Goal: Entertainment & Leisure: Consume media (video, audio)

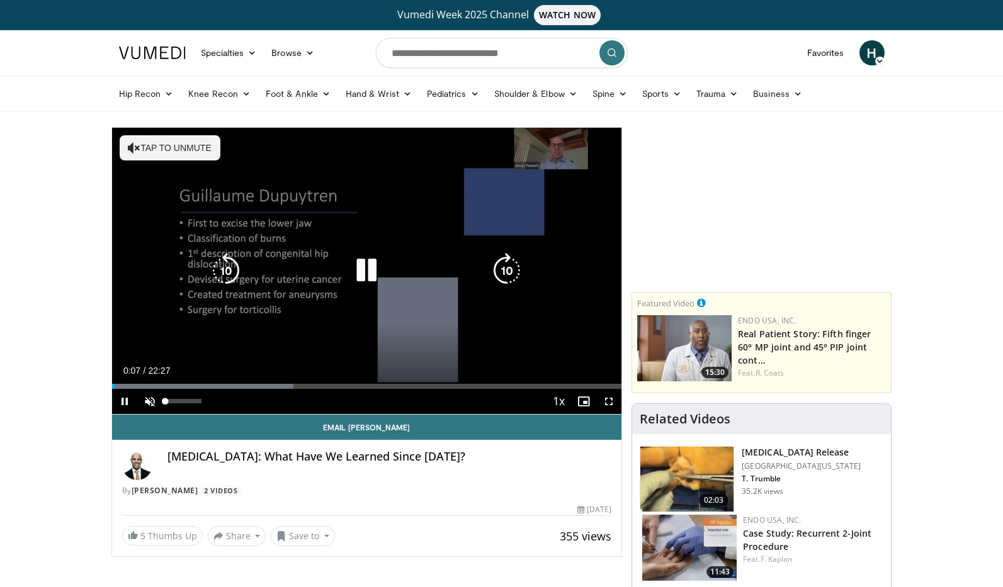
click at [155, 401] on span "Video Player" at bounding box center [149, 401] width 25 height 25
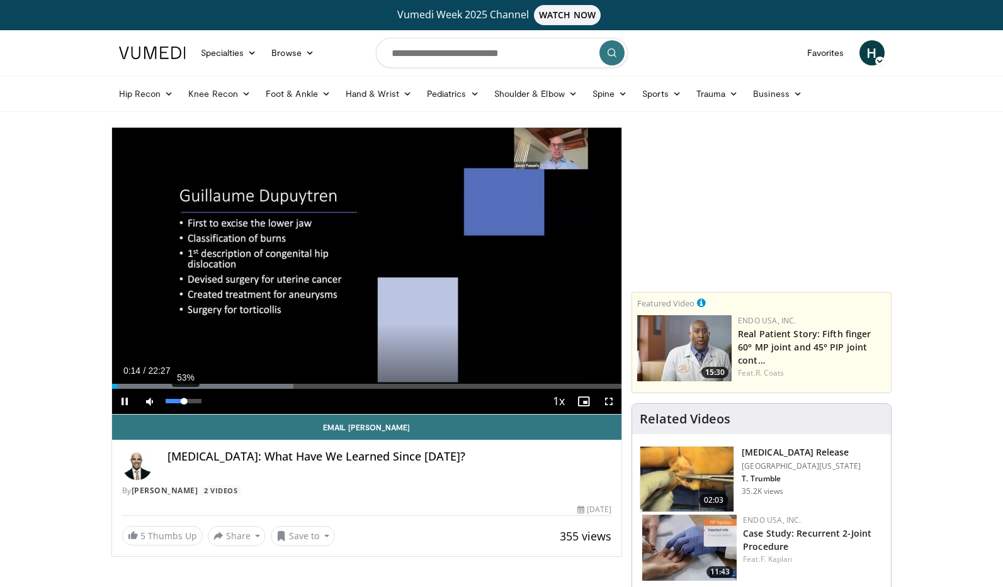
drag, startPoint x: 199, startPoint y: 403, endPoint x: 184, endPoint y: 403, distance: 14.5
click at [184, 403] on div "Volume Level" at bounding box center [175, 401] width 19 height 4
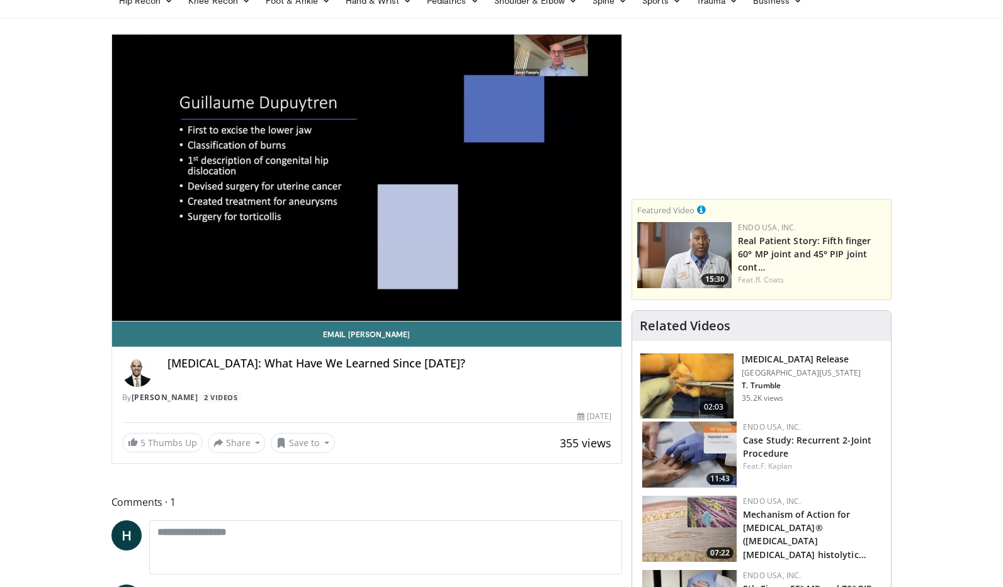
scroll to position [94, 0]
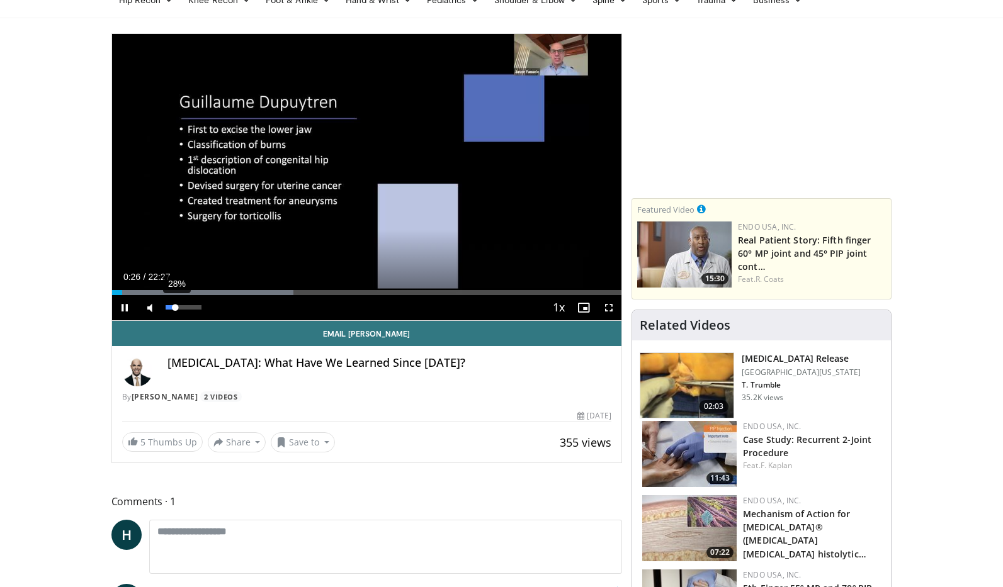
drag, startPoint x: 184, startPoint y: 309, endPoint x: 176, endPoint y: 309, distance: 8.8
click at [176, 309] on div "Volume Level" at bounding box center [171, 307] width 10 height 4
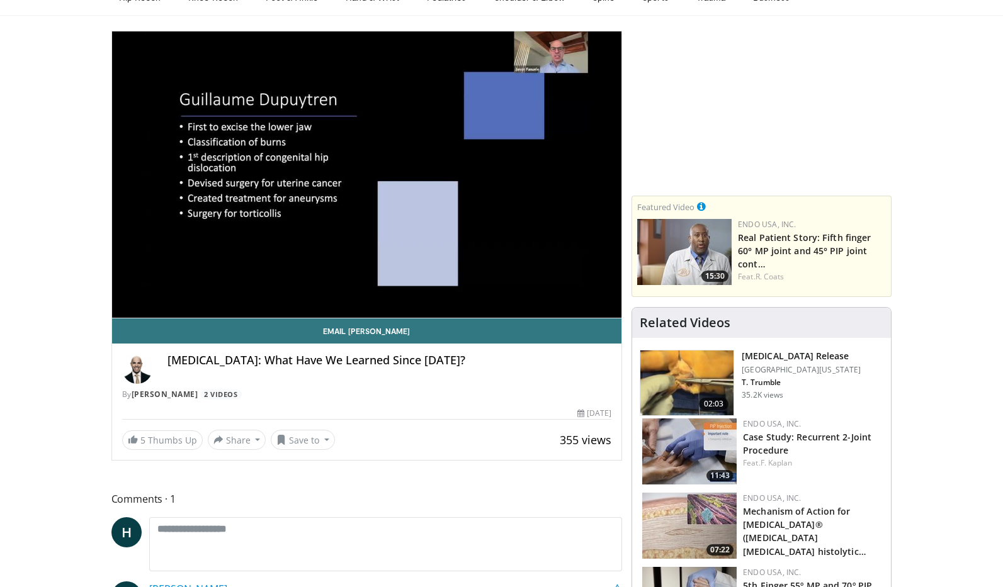
scroll to position [99, 0]
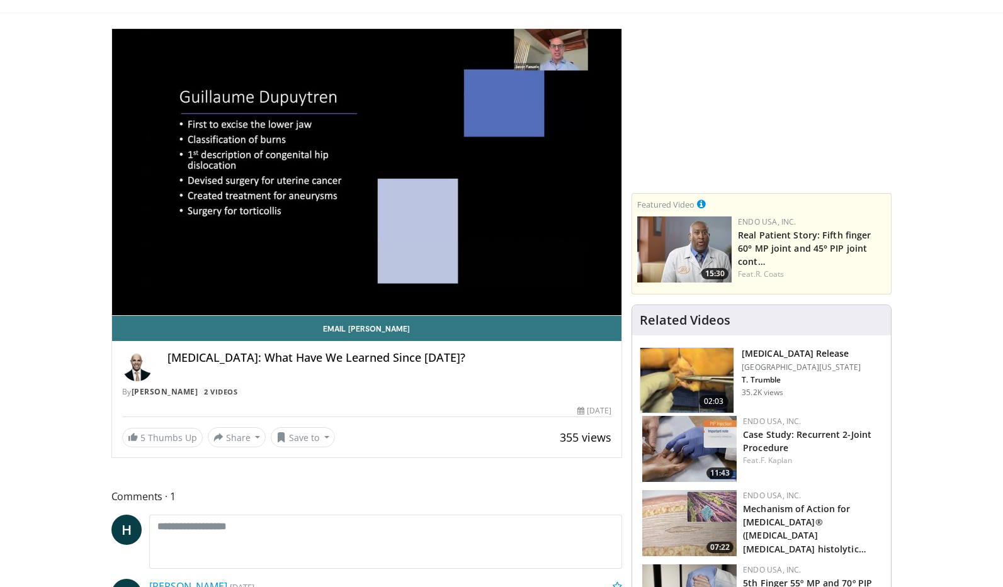
click at [238, 289] on video-js "**********" at bounding box center [367, 172] width 510 height 287
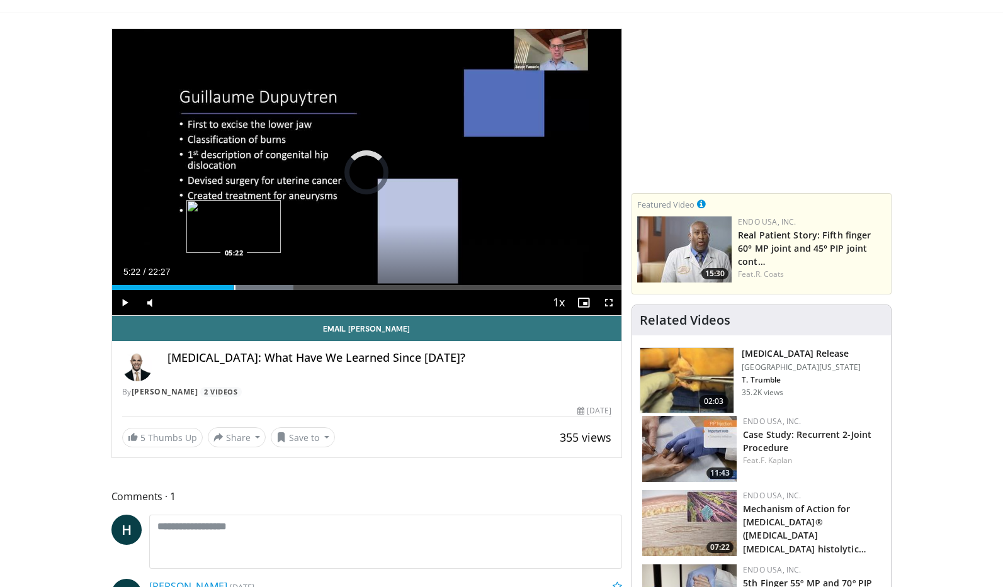
click at [234, 289] on div "Progress Bar" at bounding box center [234, 287] width 1 height 5
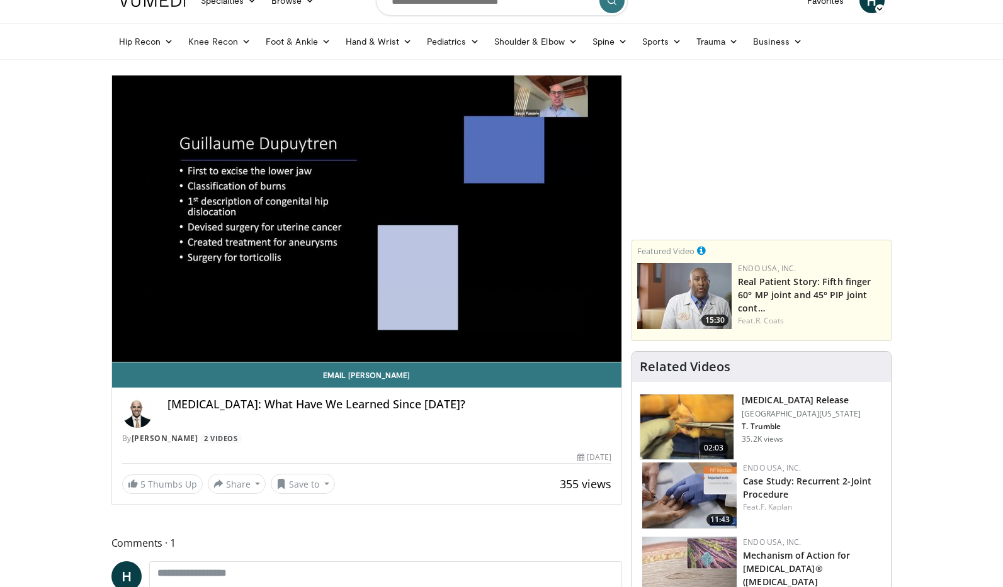
scroll to position [49, 0]
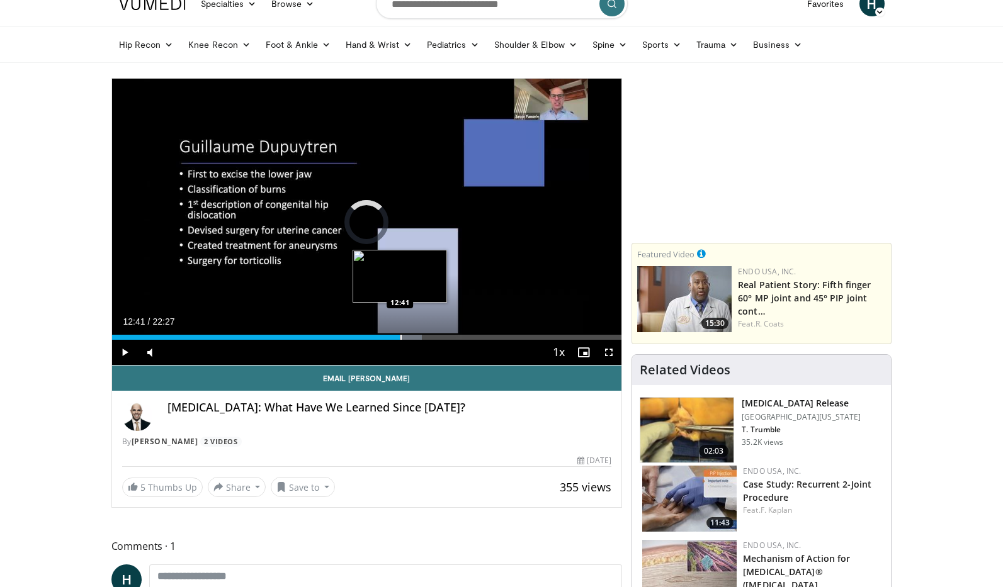
click at [400, 338] on div "Progress Bar" at bounding box center [400, 337] width 1 height 5
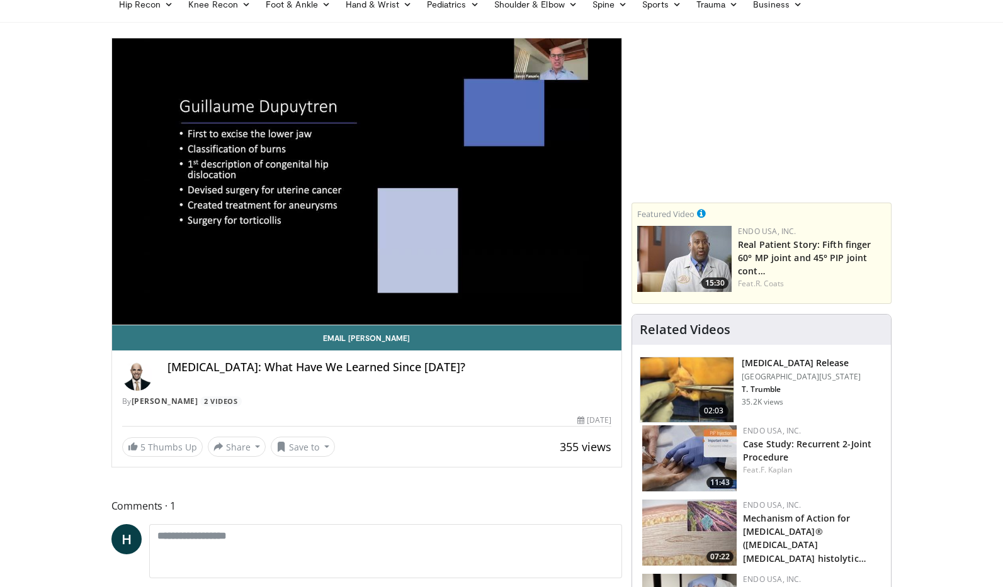
scroll to position [89, 0]
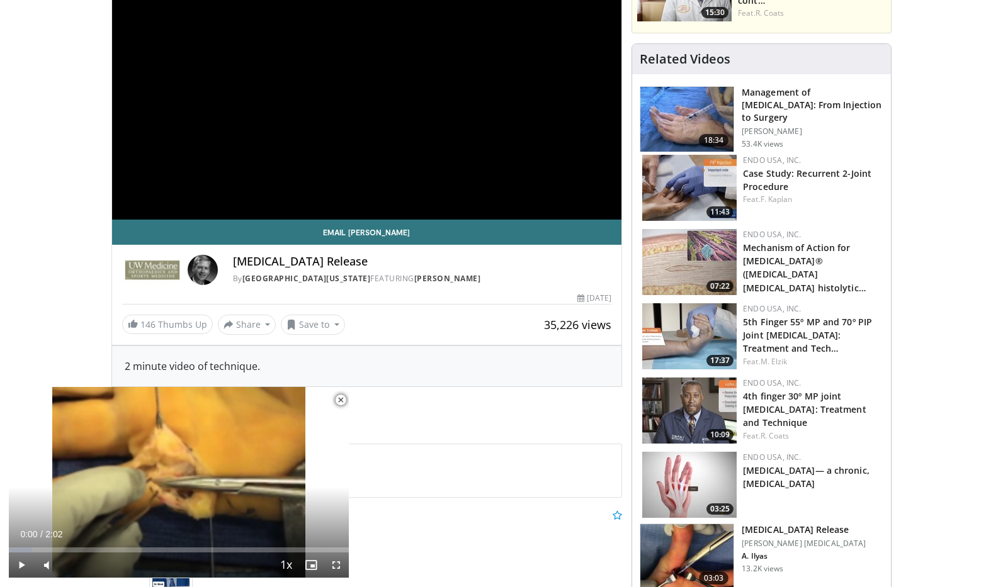
scroll to position [196, 0]
